Goal: Information Seeking & Learning: Learn about a topic

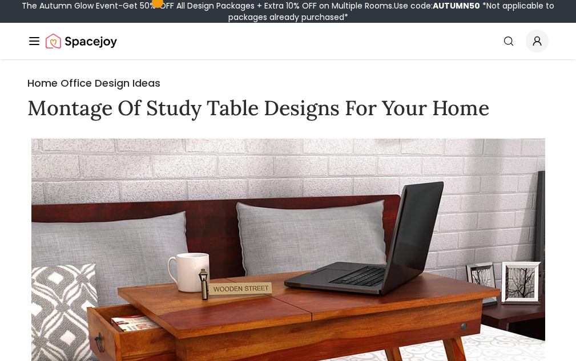
drag, startPoint x: 0, startPoint y: 0, endPoint x: 209, endPoint y: 66, distance: 219.5
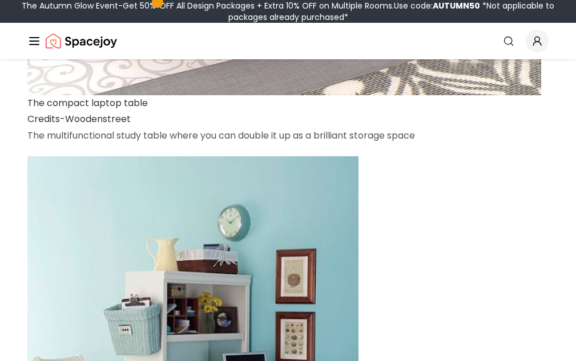
scroll to position [1965, 0]
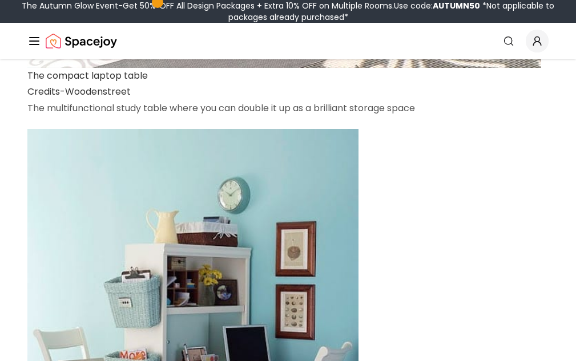
click at [114, 98] on link "Woodenstreet" at bounding box center [98, 91] width 66 height 13
